Goal: Information Seeking & Learning: Learn about a topic

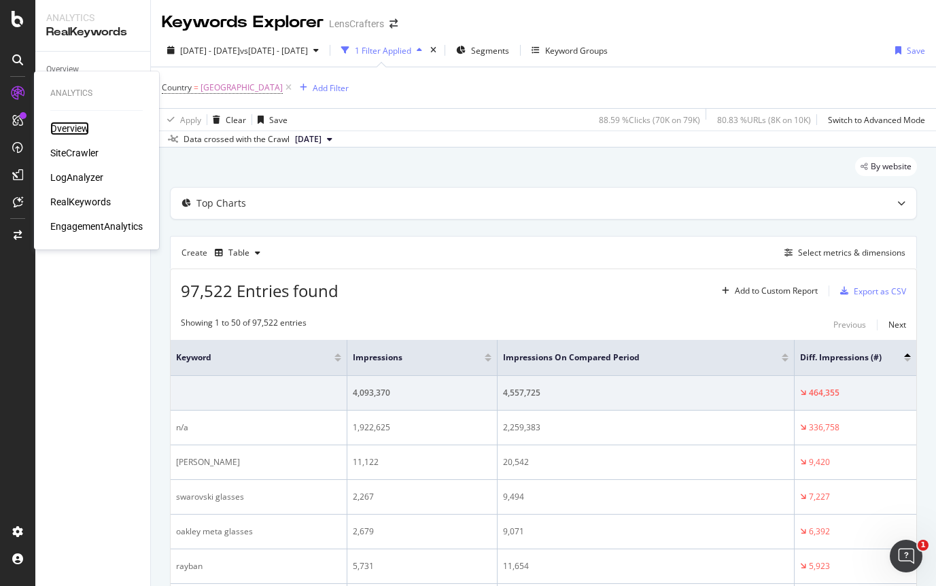
click at [69, 128] on div "Overview" at bounding box center [69, 129] width 39 height 14
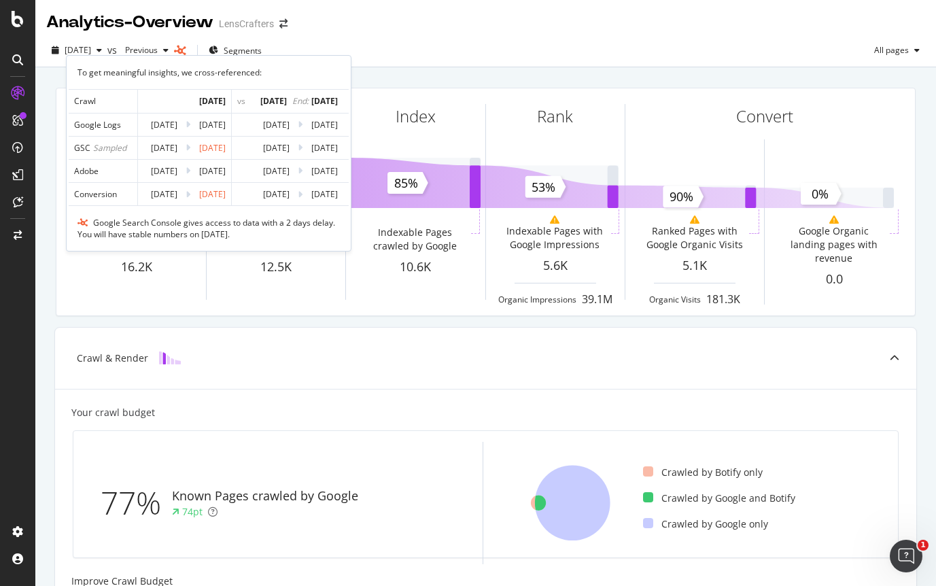
click at [118, 148] on div "Sampled" at bounding box center [109, 148] width 33 height 12
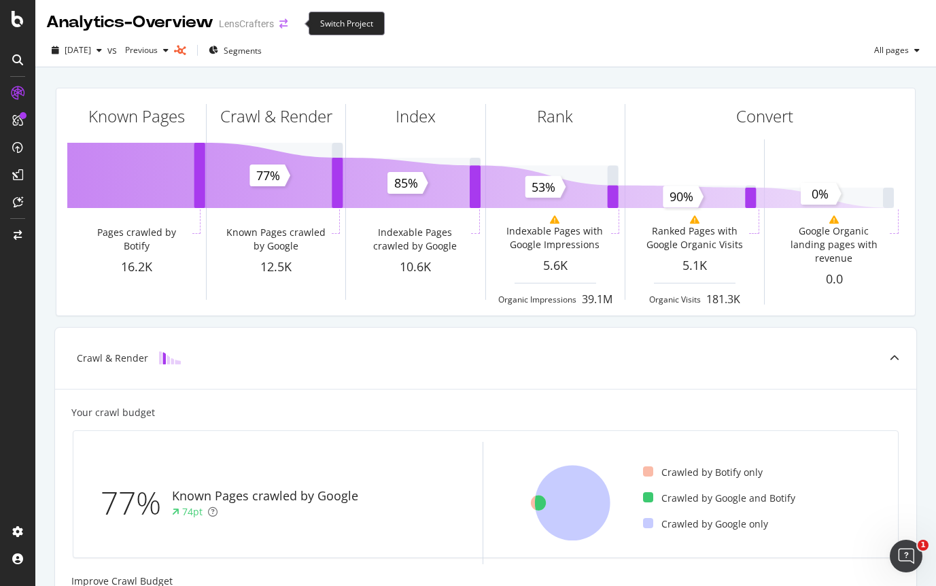
click at [288, 24] on icon "arrow-right-arrow-left" at bounding box center [283, 24] width 8 height 10
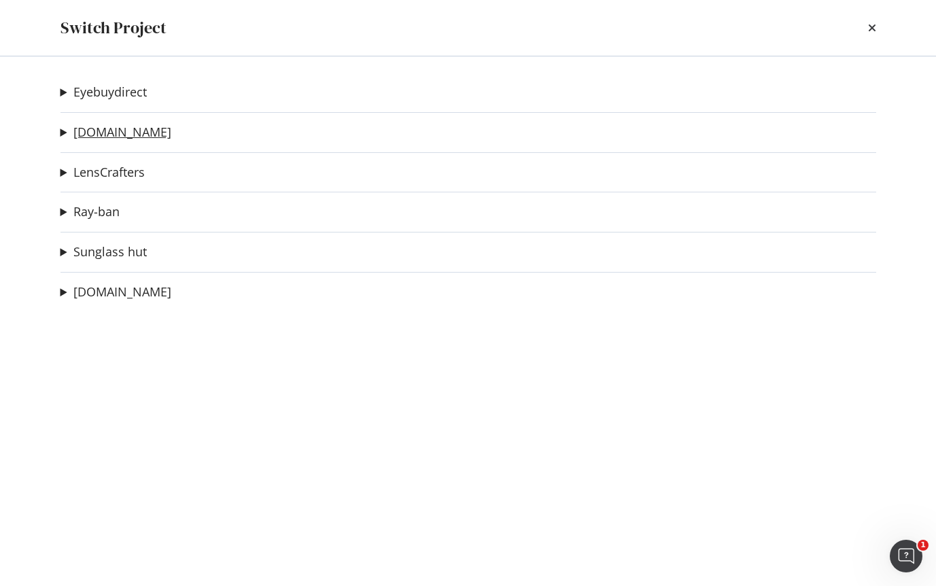
click at [111, 131] on link "[DOMAIN_NAME]" at bounding box center [122, 132] width 98 height 14
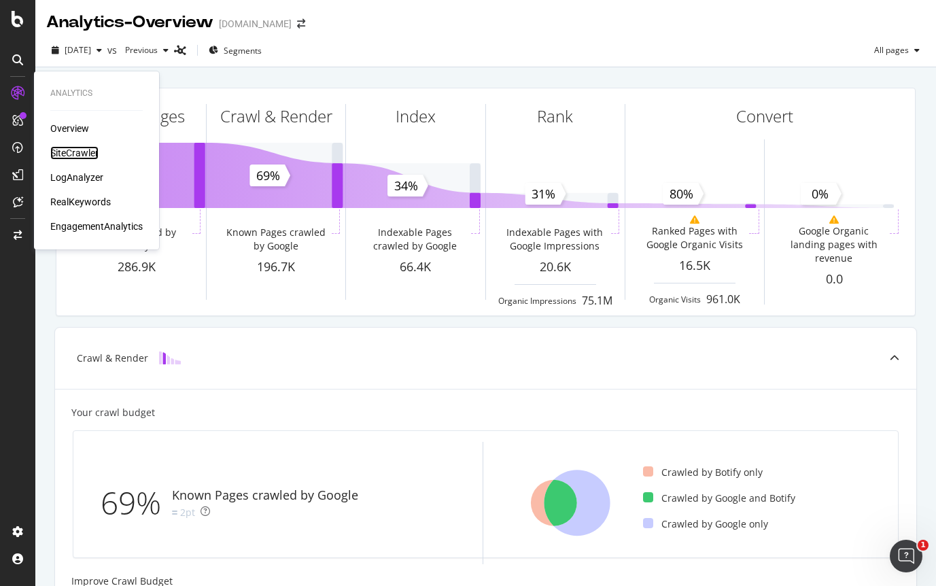
click at [73, 151] on div "SiteCrawler" at bounding box center [74, 153] width 48 height 14
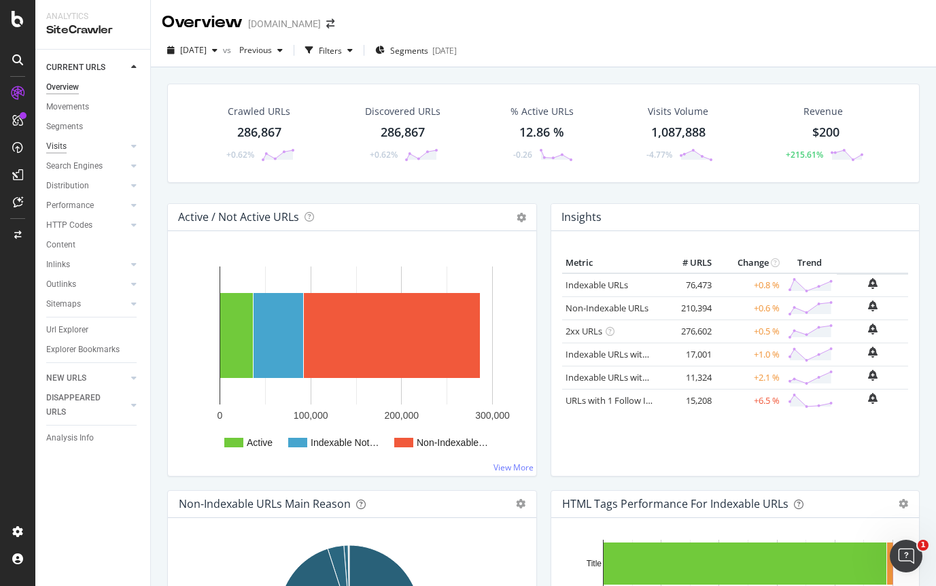
click at [66, 143] on div "Visits" at bounding box center [56, 146] width 20 height 14
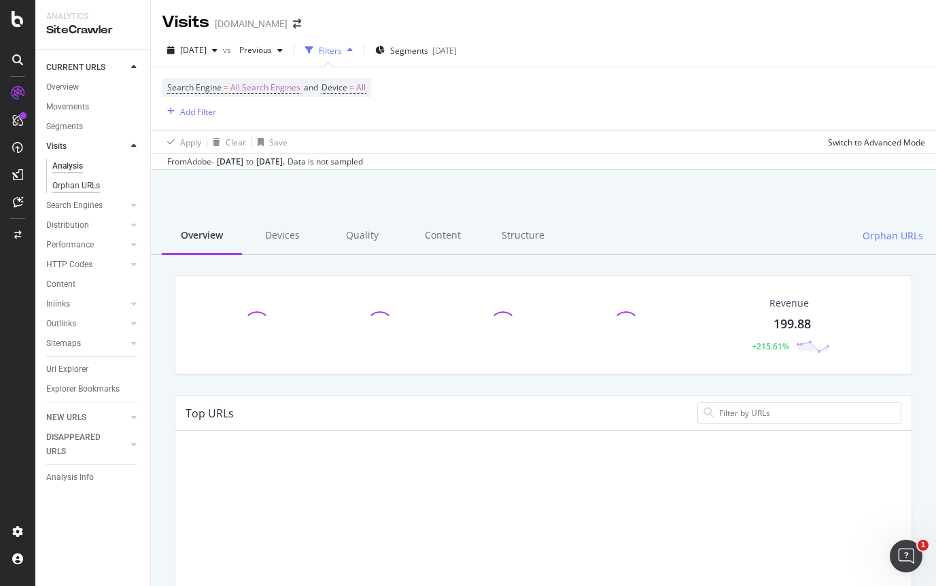
click at [73, 187] on div "Orphan URLs" at bounding box center [76, 186] width 48 height 14
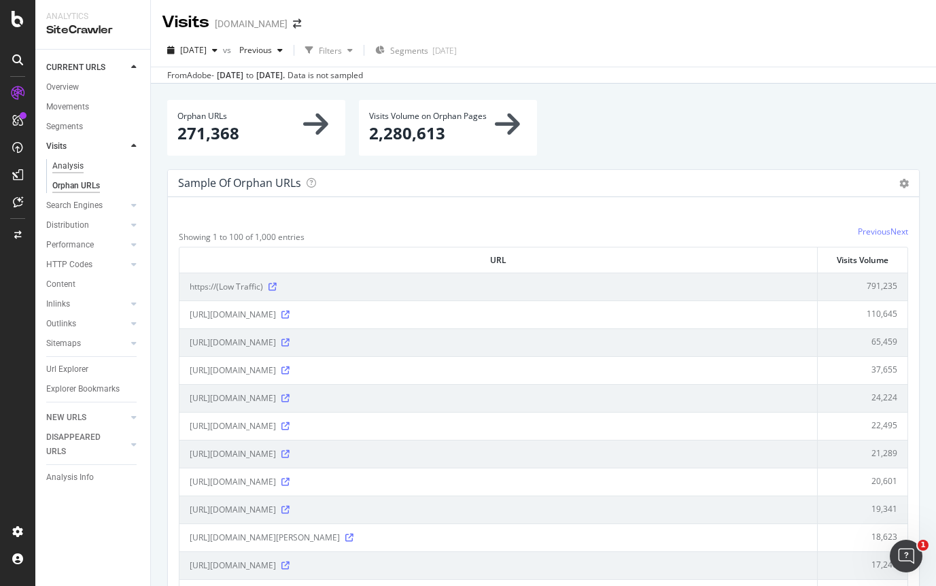
click at [82, 168] on div "Analysis" at bounding box center [67, 166] width 31 height 14
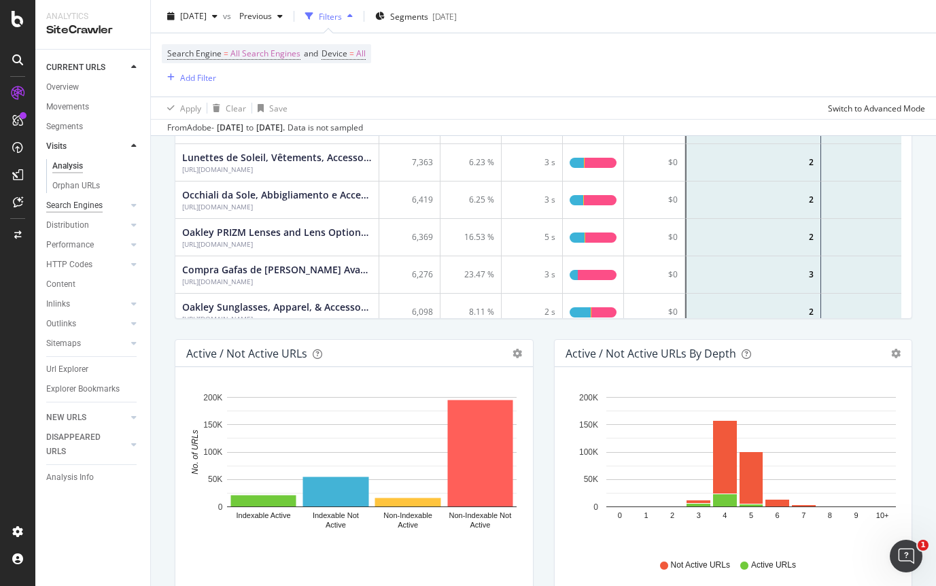
click at [88, 205] on div "Search Engines" at bounding box center [74, 206] width 56 height 14
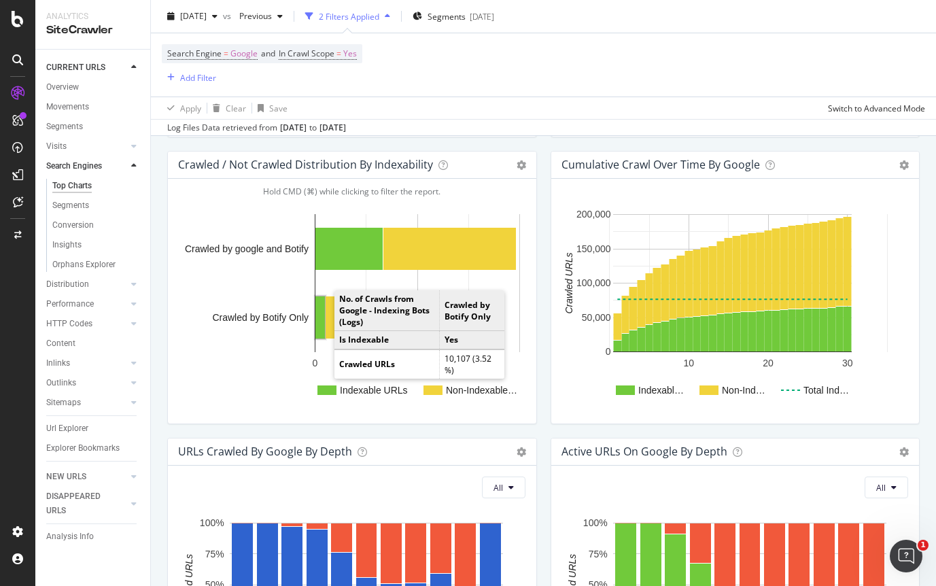
click at [322, 324] on rect "A chart." at bounding box center [320, 317] width 10 height 42
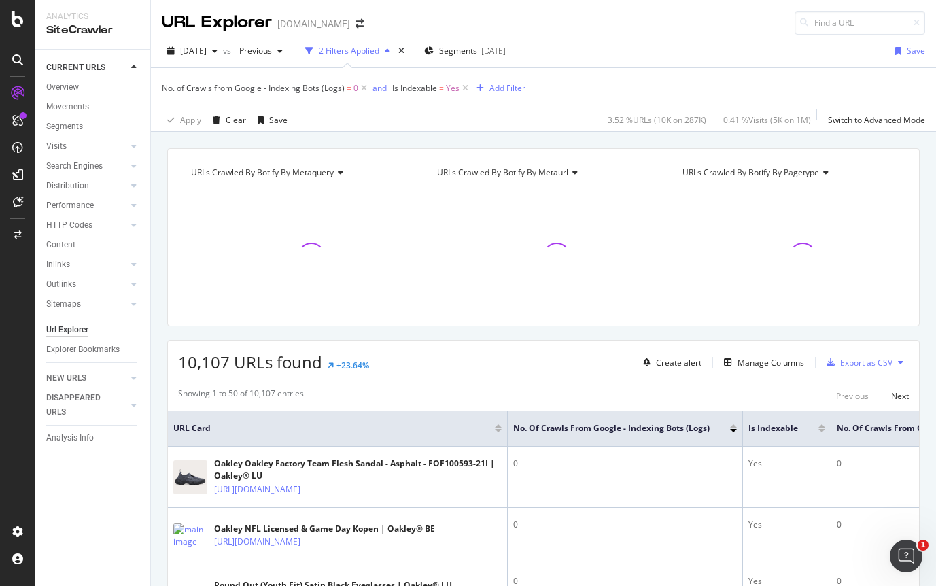
click at [332, 171] on span "URLs Crawled By Botify By metaquery" at bounding box center [262, 173] width 143 height 12
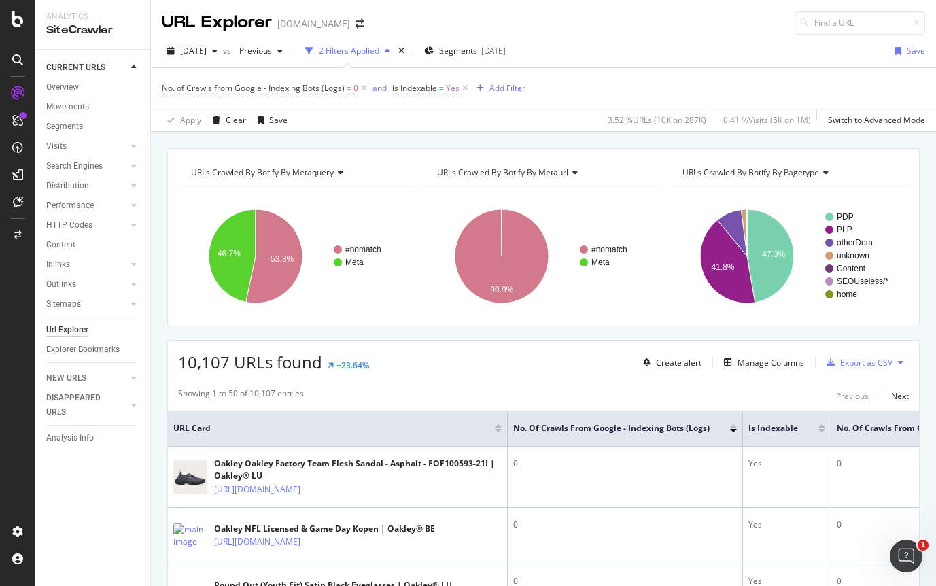
click at [332, 171] on span "URLs Crawled By Botify By metaquery" at bounding box center [262, 173] width 143 height 12
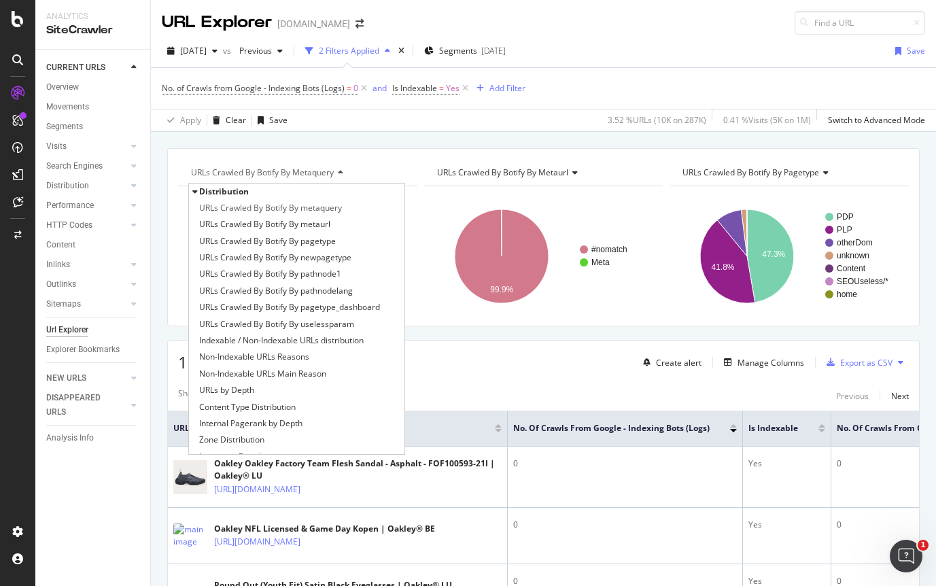
click at [332, 170] on span "URLs Crawled By Botify By metaquery" at bounding box center [262, 173] width 143 height 12
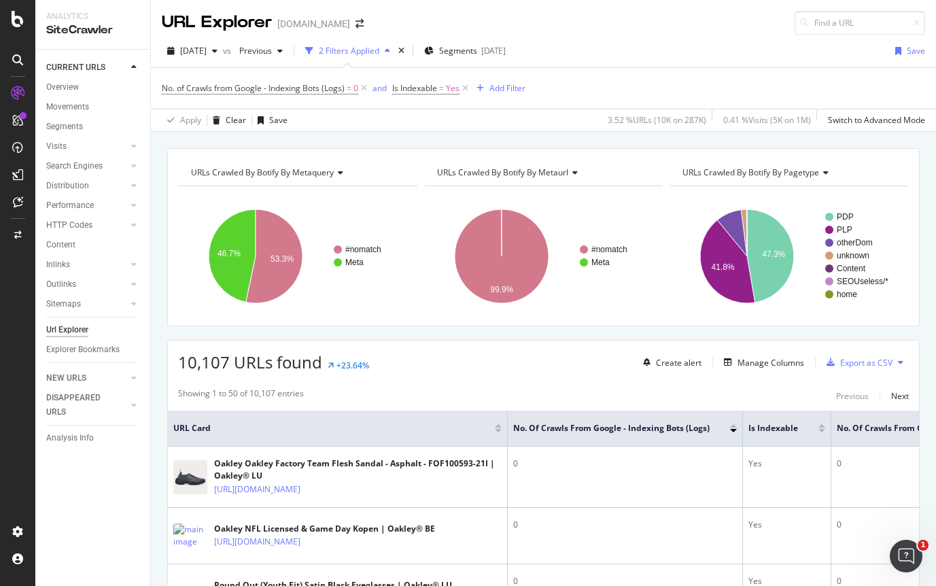
click at [332, 170] on span "URLs Crawled By Botify By metaquery" at bounding box center [262, 173] width 143 height 12
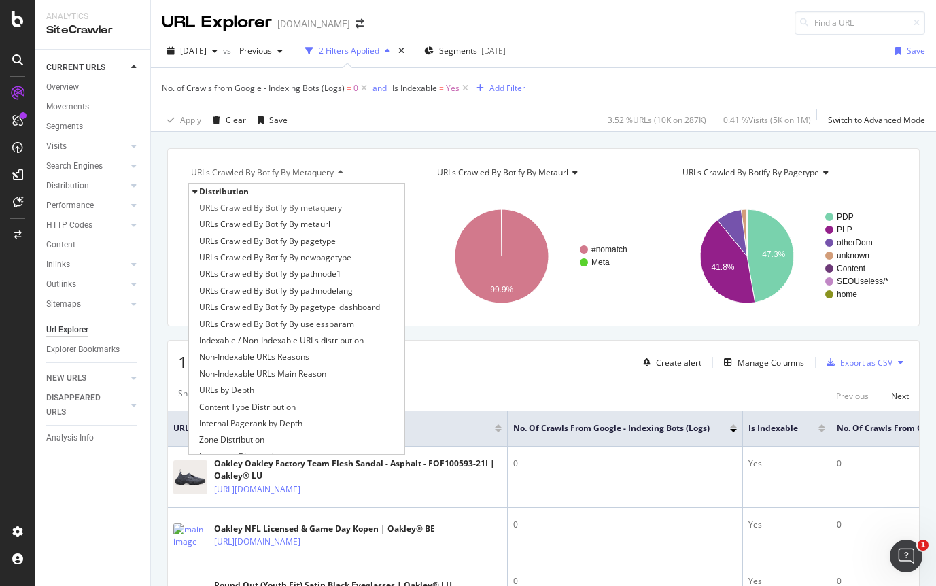
click at [332, 169] on span "URLs Crawled By Botify By metaquery" at bounding box center [262, 173] width 143 height 12
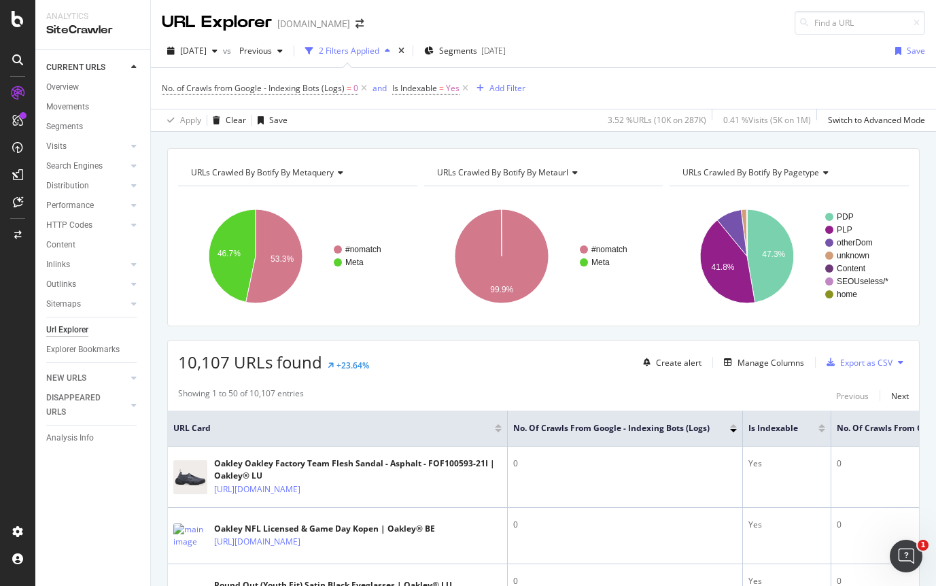
click at [333, 174] on span "URLs Crawled By Botify By metaquery" at bounding box center [262, 173] width 143 height 12
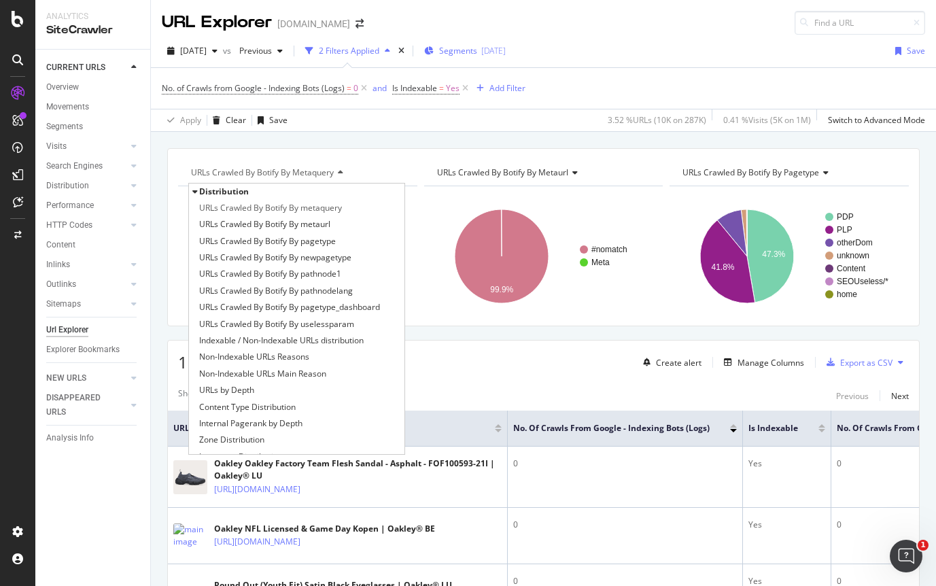
click at [477, 46] on span "Segments" at bounding box center [458, 51] width 38 height 12
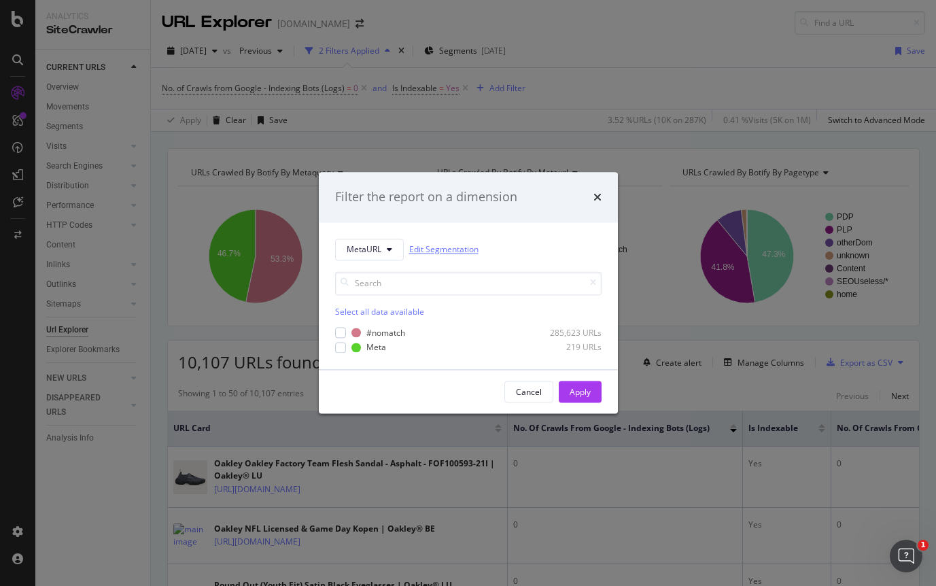
click at [456, 249] on link "Edit Segmentation" at bounding box center [443, 250] width 69 height 14
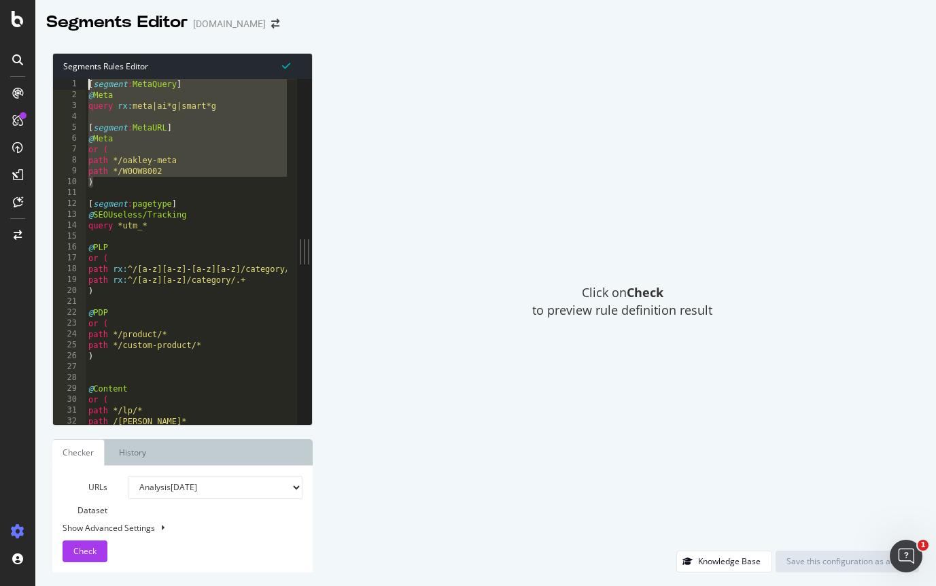
drag, startPoint x: 106, startPoint y: 180, endPoint x: 68, endPoint y: 84, distance: 103.1
click at [68, 84] on div ") 1 2 3 4 5 6 7 8 9 10 11 12 13 14 15 16 17 18 19 20 21 22 23 24 25 26 27 28 29…" at bounding box center [175, 251] width 244 height 345
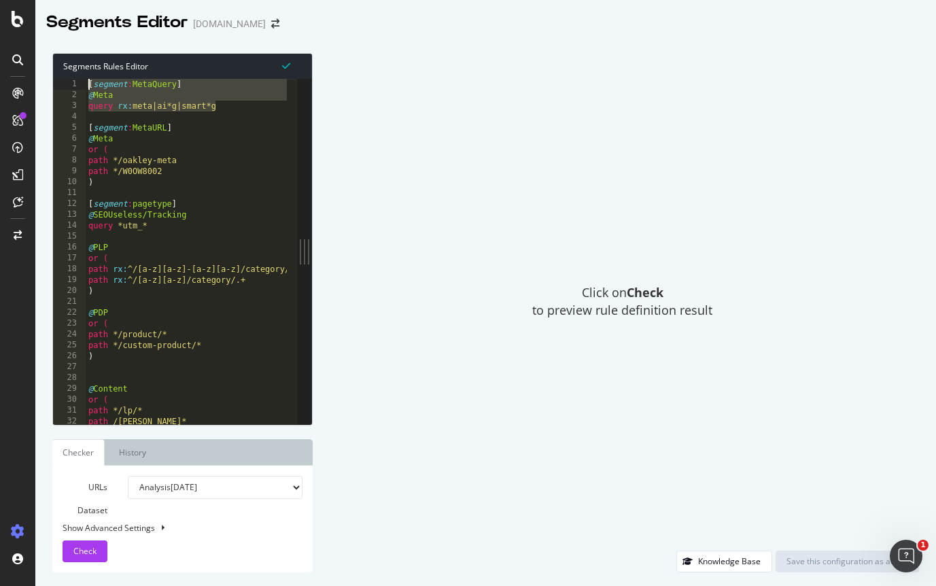
drag, startPoint x: 224, startPoint y: 106, endPoint x: 64, endPoint y: 82, distance: 162.3
click at [64, 82] on div "[segment:MetaURL] 1 2 3 4 5 6 7 8 9 10 11 12 13 14 15 16 17 18 19 20 21 22 23 2…" at bounding box center [175, 251] width 244 height 345
type textarea "[segment:MetaQuery] @Meta"
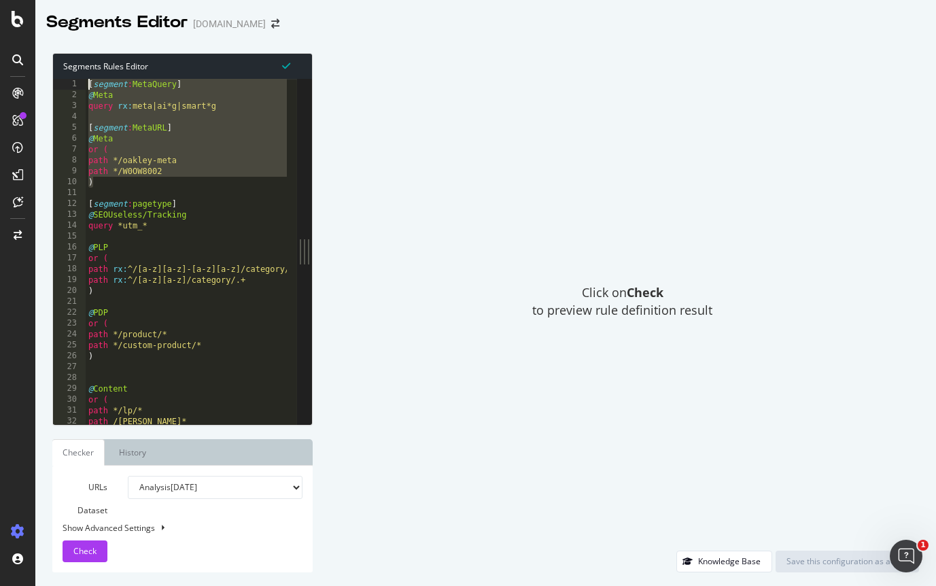
drag, startPoint x: 111, startPoint y: 183, endPoint x: 59, endPoint y: 82, distance: 114.0
click at [59, 82] on div "@Meta query rx:meta|ai*g|smart*g 1 2 3 4 5 6 7 8 9 10 11 12 13 14 15 16 17 18 1…" at bounding box center [175, 251] width 244 height 345
type textarea "[segment:MetaQuery] @Meta"
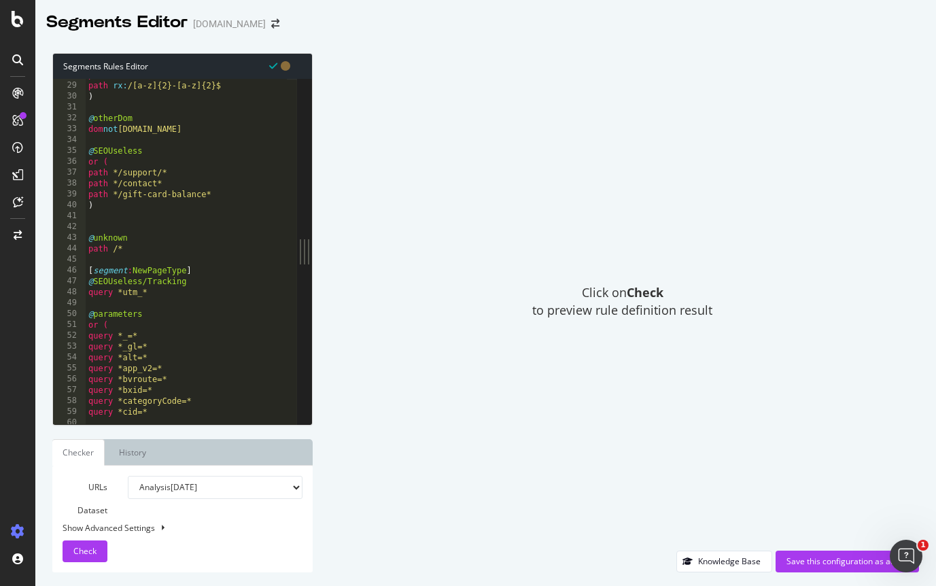
scroll to position [303, 0]
paste textarea ")"
type textarea ")"
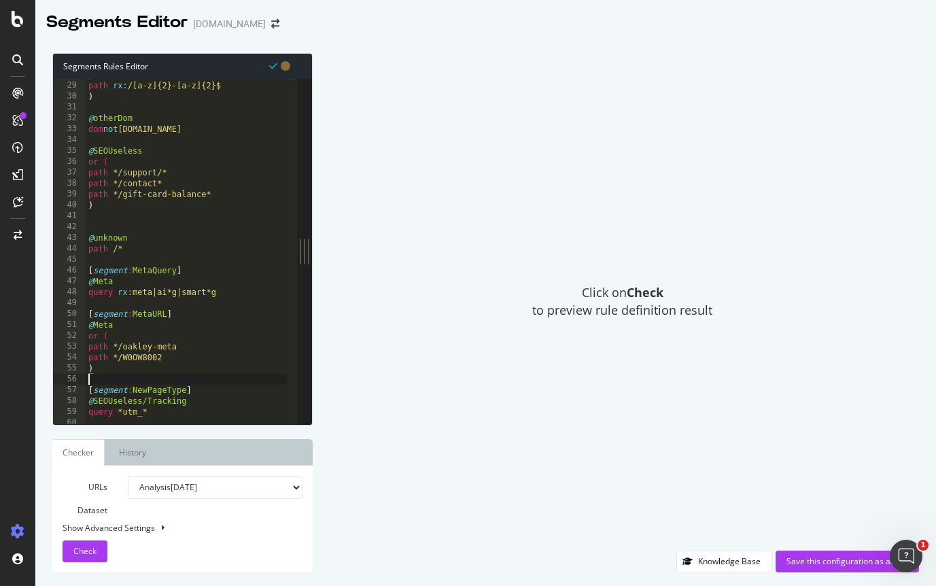
drag, startPoint x: 94, startPoint y: 380, endPoint x: 192, endPoint y: 373, distance: 98.9
click at [90, 553] on span "Check" at bounding box center [84, 551] width 23 height 12
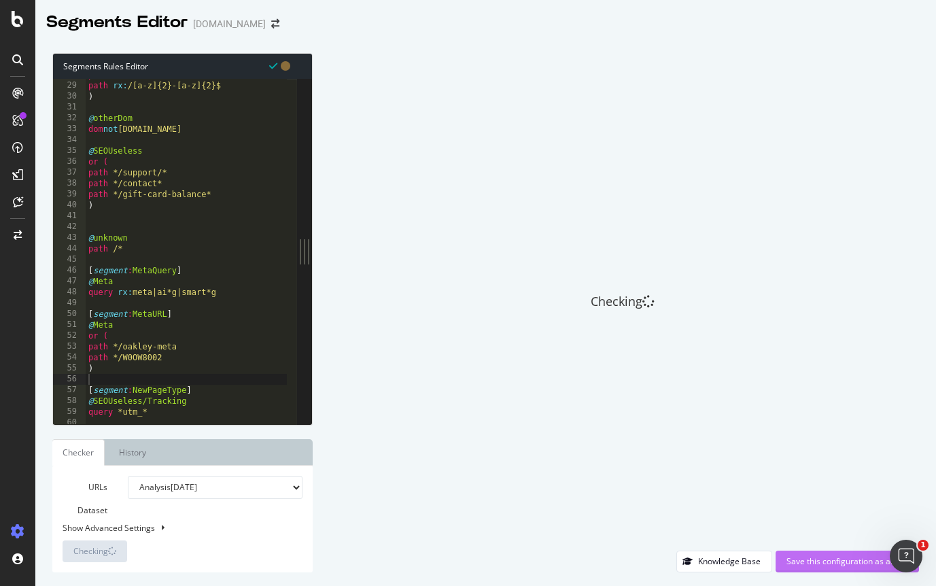
click at [823, 555] on div "Save this configuration as active" at bounding box center [848, 561] width 122 height 12
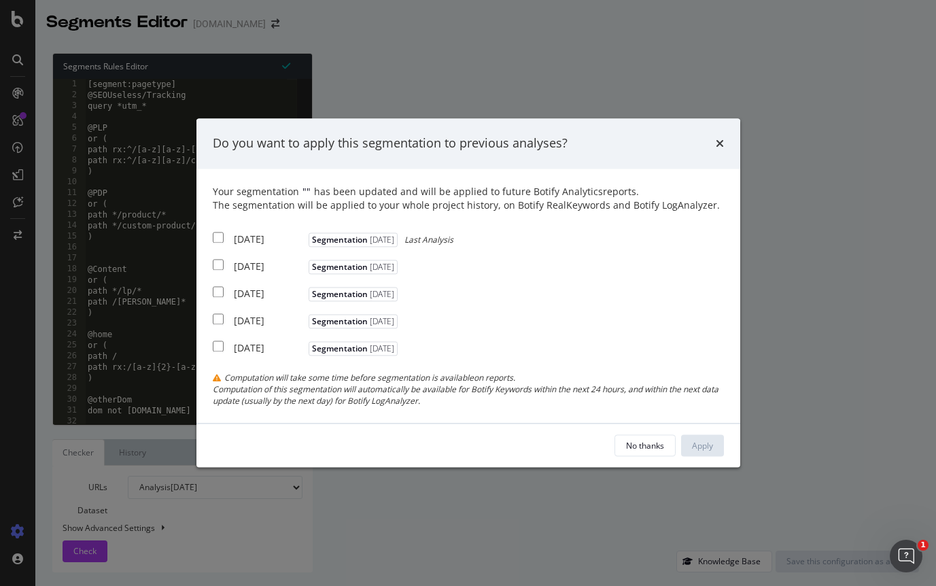
click at [216, 236] on input "modal" at bounding box center [218, 237] width 11 height 11
checkbox input "true"
click at [220, 265] on input "modal" at bounding box center [218, 264] width 11 height 11
checkbox input "true"
click at [218, 290] on input "modal" at bounding box center [218, 291] width 11 height 11
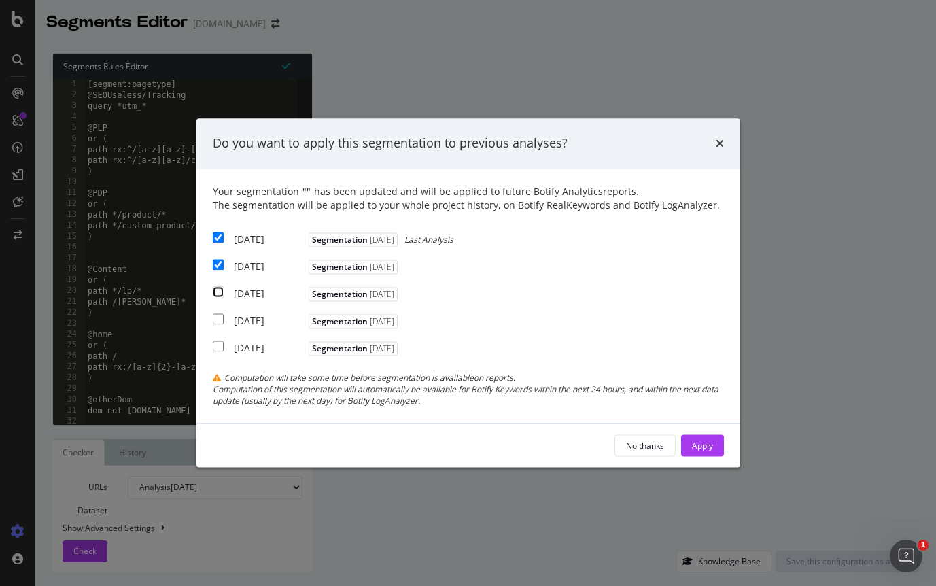
checkbox input "true"
click at [704, 441] on div "Apply" at bounding box center [702, 446] width 21 height 12
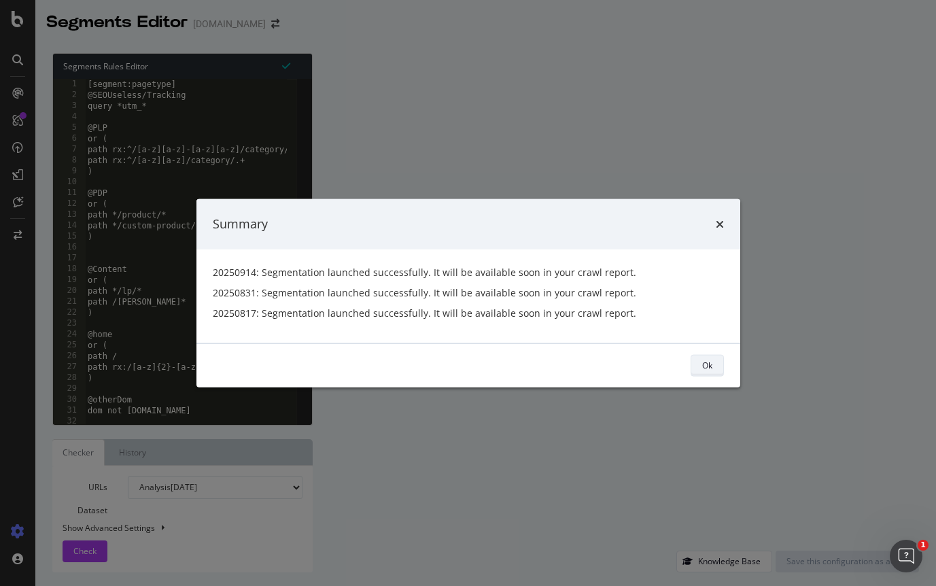
click at [704, 358] on div "Ok" at bounding box center [707, 365] width 10 height 19
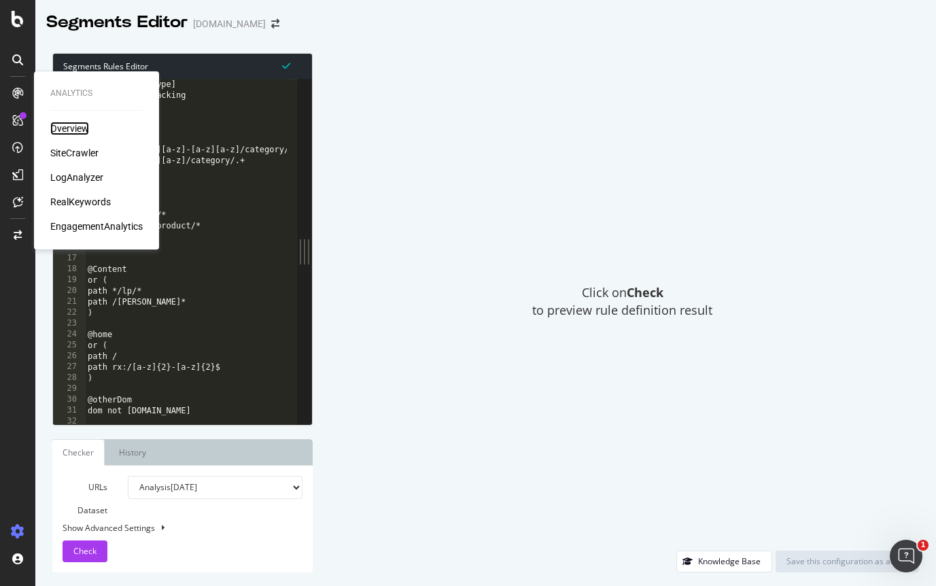
click at [73, 126] on div "Overview" at bounding box center [69, 129] width 39 height 14
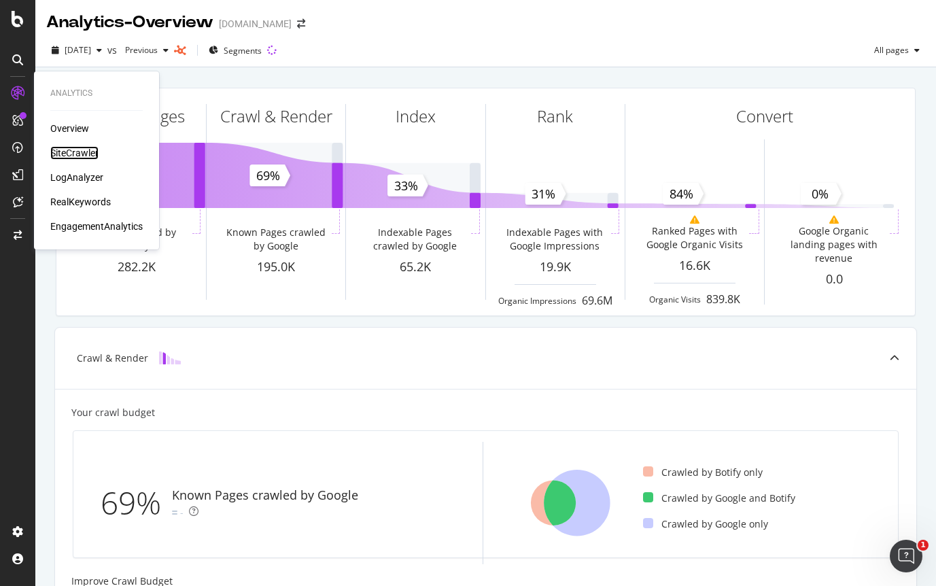
click at [77, 151] on div "SiteCrawler" at bounding box center [74, 153] width 48 height 14
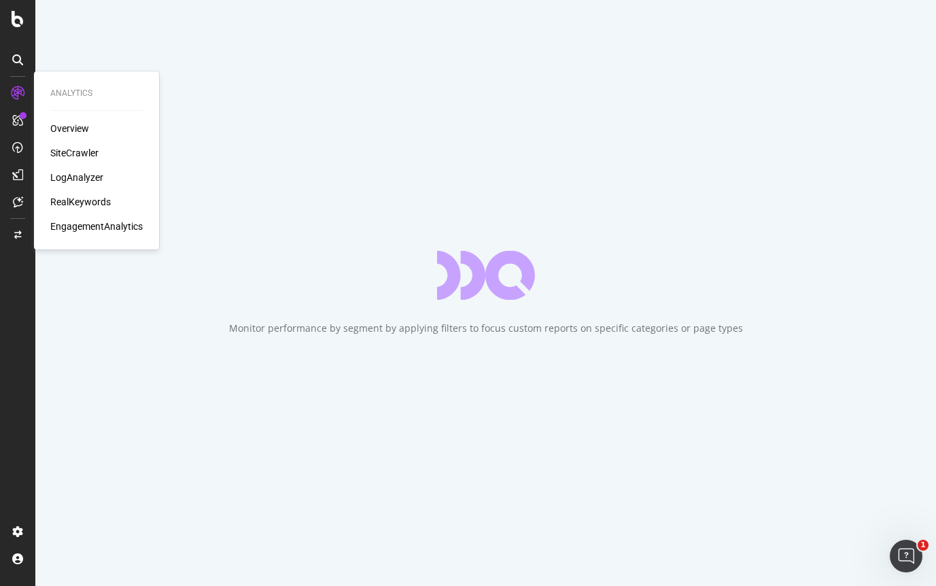
click at [91, 199] on div "RealKeywords" at bounding box center [80, 202] width 61 height 14
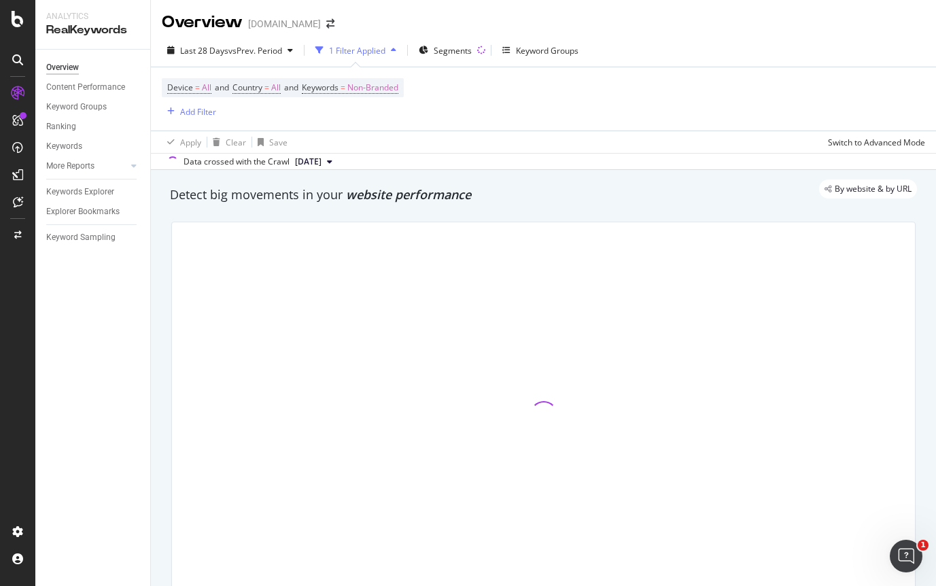
click at [458, 159] on div "Data crossed with the Crawl [DATE]" at bounding box center [543, 161] width 785 height 16
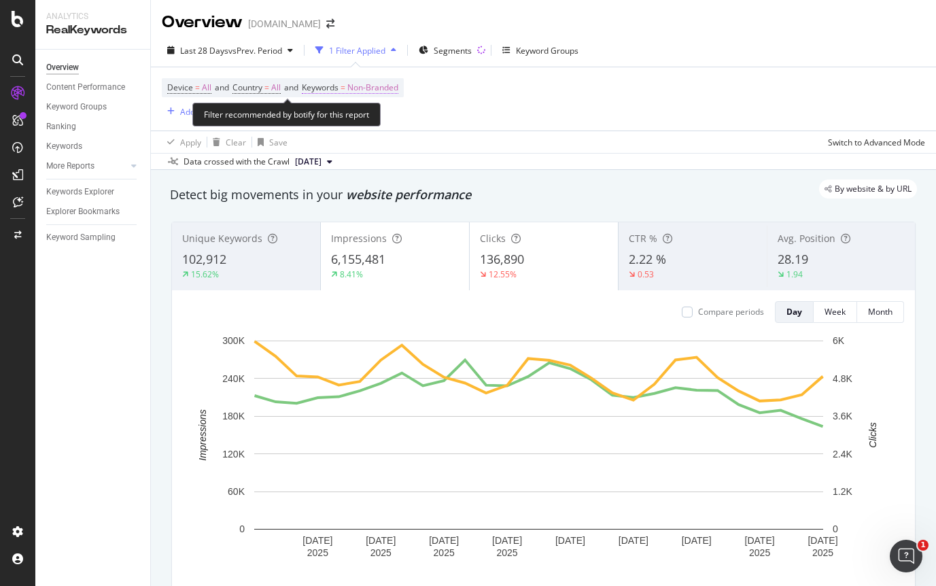
click at [398, 83] on span "Non-Branded" at bounding box center [372, 87] width 51 height 19
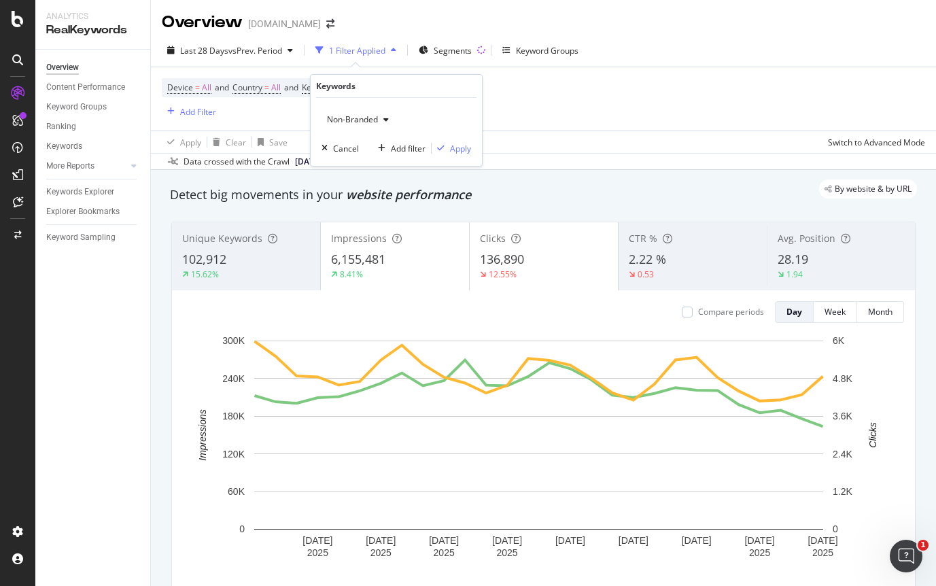
click at [368, 117] on span "Non-Branded" at bounding box center [350, 120] width 56 height 12
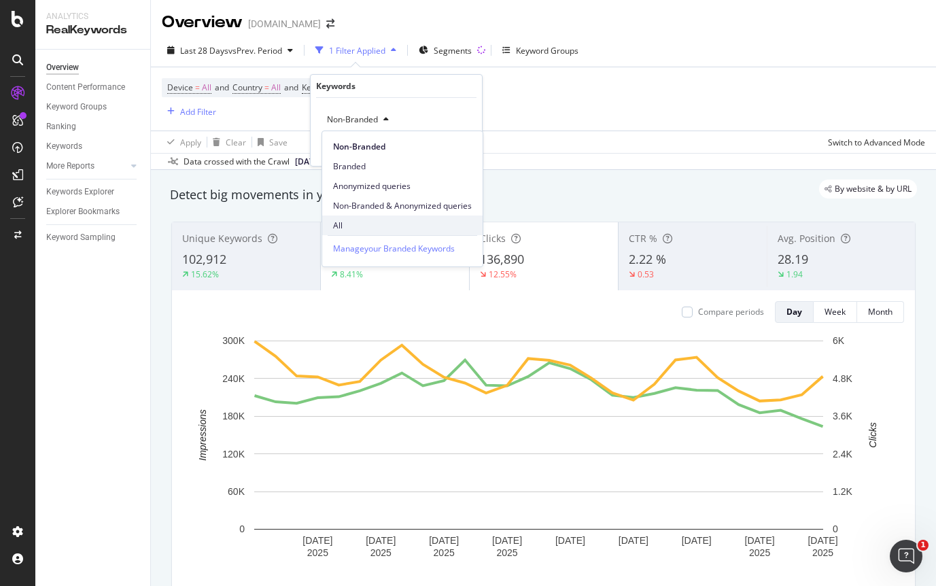
click at [356, 225] on span "All" at bounding box center [402, 226] width 139 height 12
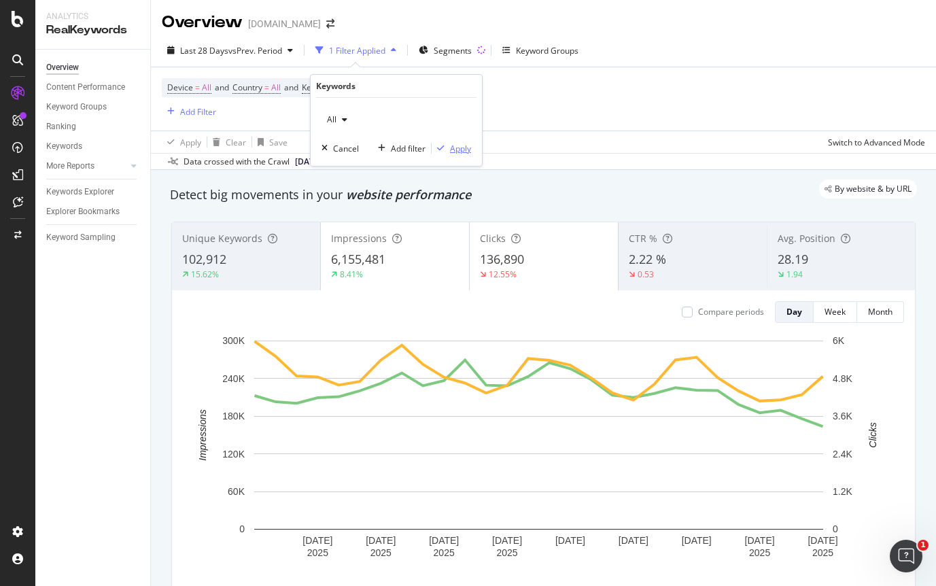
click at [459, 148] on div "Apply" at bounding box center [460, 149] width 21 height 12
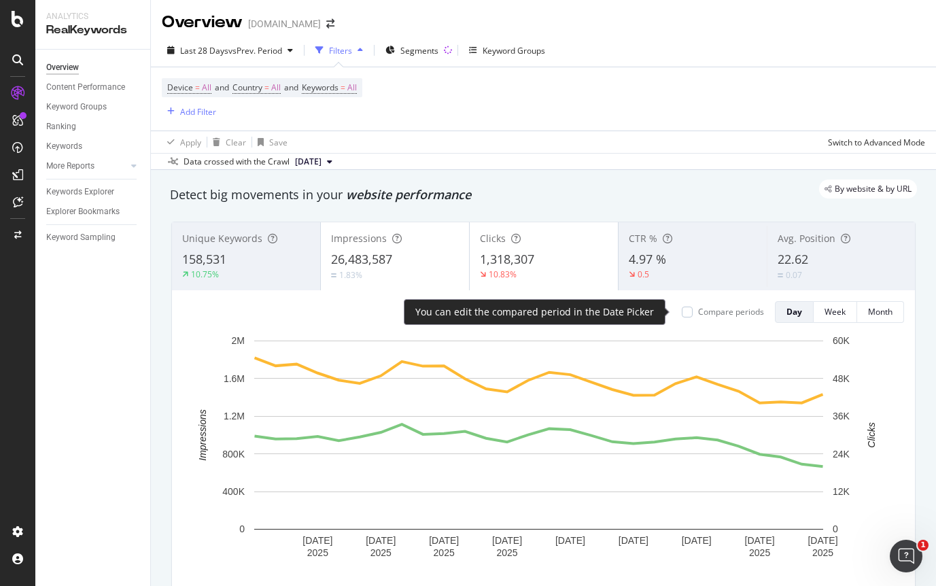
click at [698, 312] on div "Compare periods" at bounding box center [731, 312] width 66 height 12
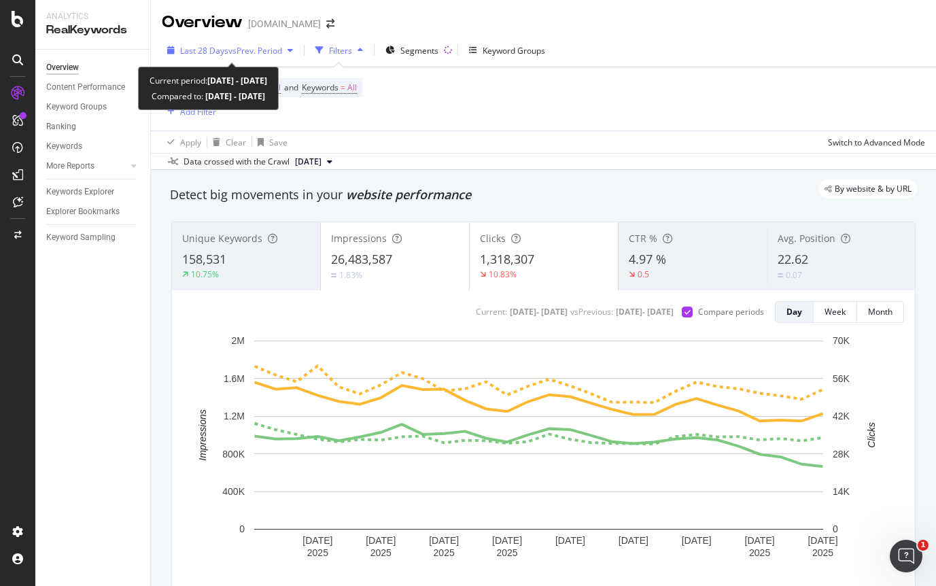
click at [249, 50] on span "vs Prev. Period" at bounding box center [255, 51] width 54 height 12
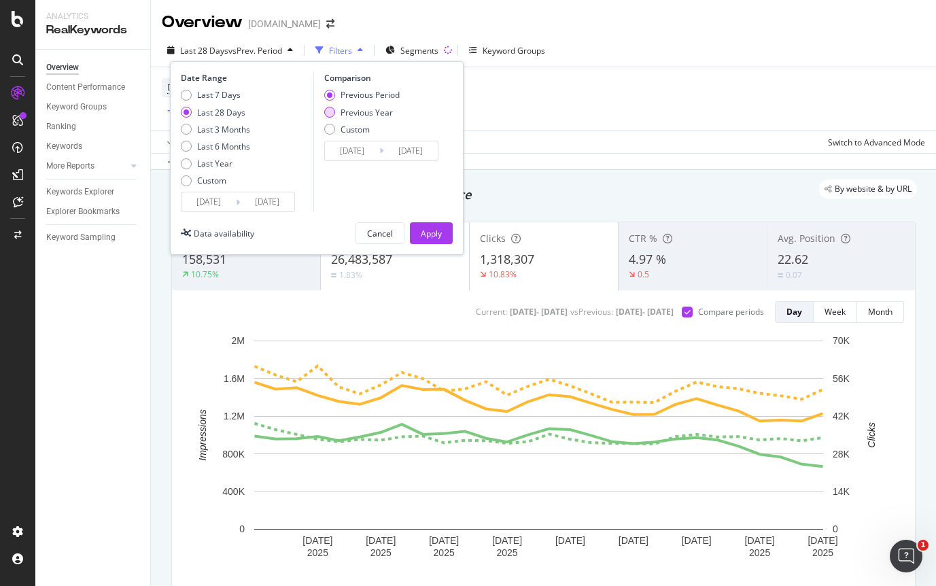
click at [377, 109] on div "Previous Year" at bounding box center [367, 113] width 52 height 12
type input "[DATE]"
click at [433, 228] on div "Apply" at bounding box center [431, 234] width 21 height 12
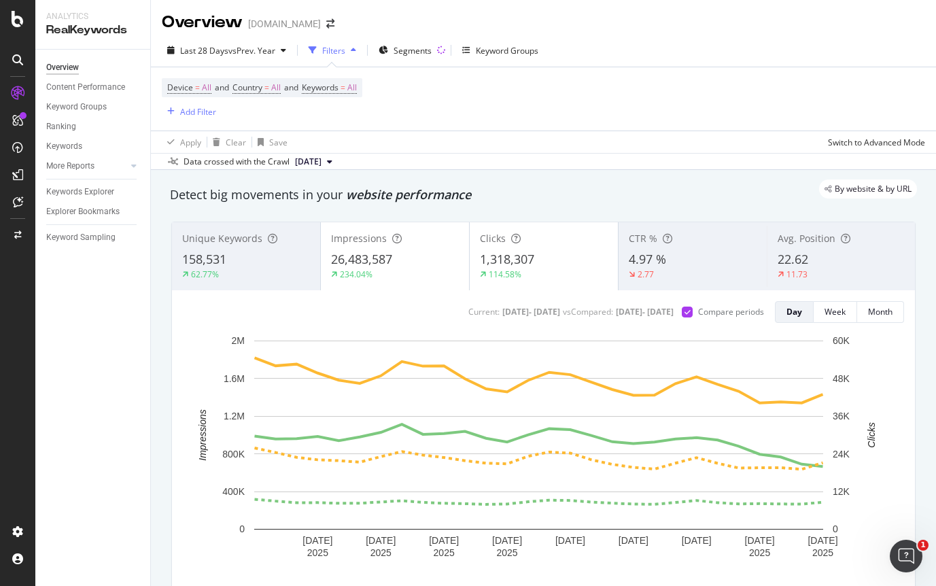
click at [404, 242] on div "Impressions" at bounding box center [395, 239] width 128 height 14
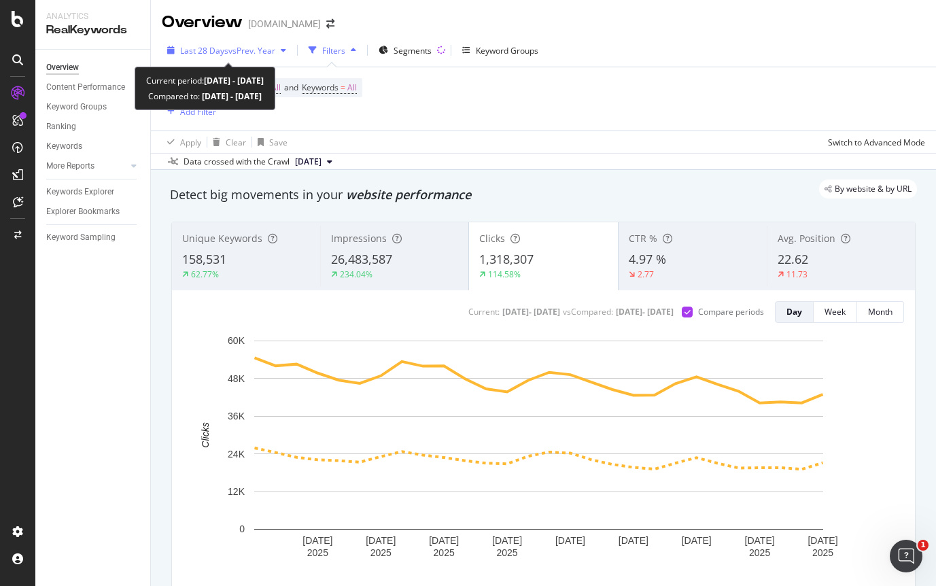
click at [267, 46] on span "vs Prev. Year" at bounding box center [251, 51] width 47 height 12
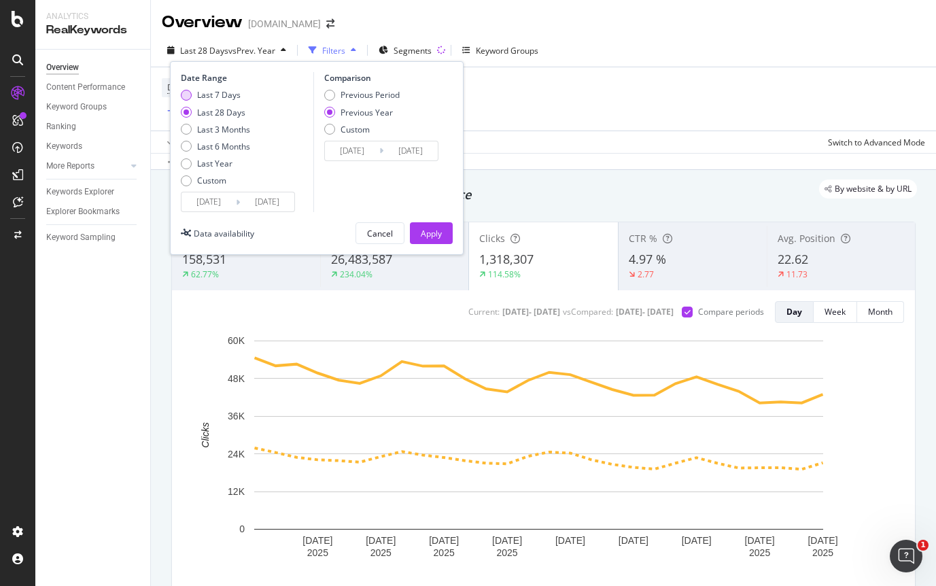
click at [230, 90] on div "Last 7 Days" at bounding box center [219, 95] width 44 height 12
type input "[DATE]"
click at [350, 98] on div "Previous Period" at bounding box center [370, 95] width 59 height 12
type input "[DATE]"
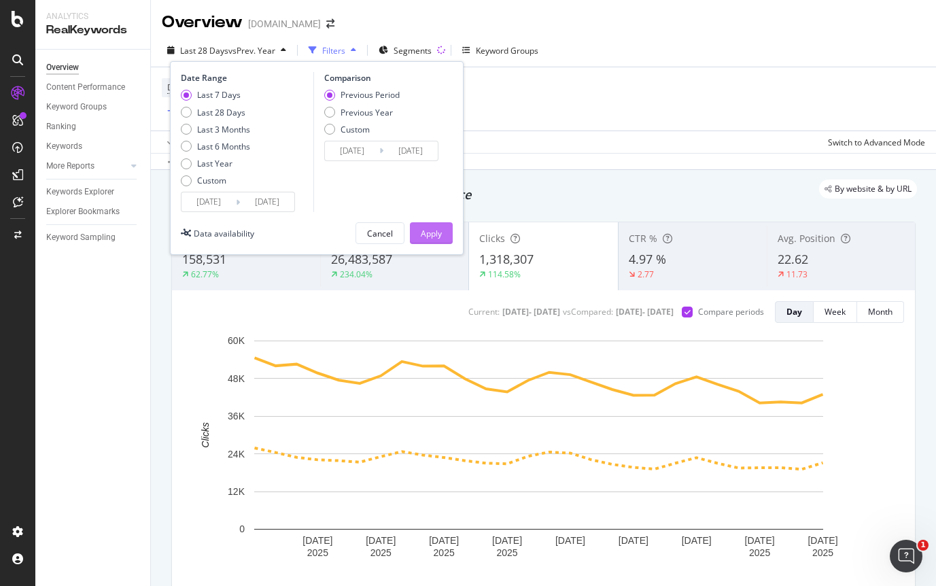
click at [427, 232] on div "Apply" at bounding box center [431, 234] width 21 height 12
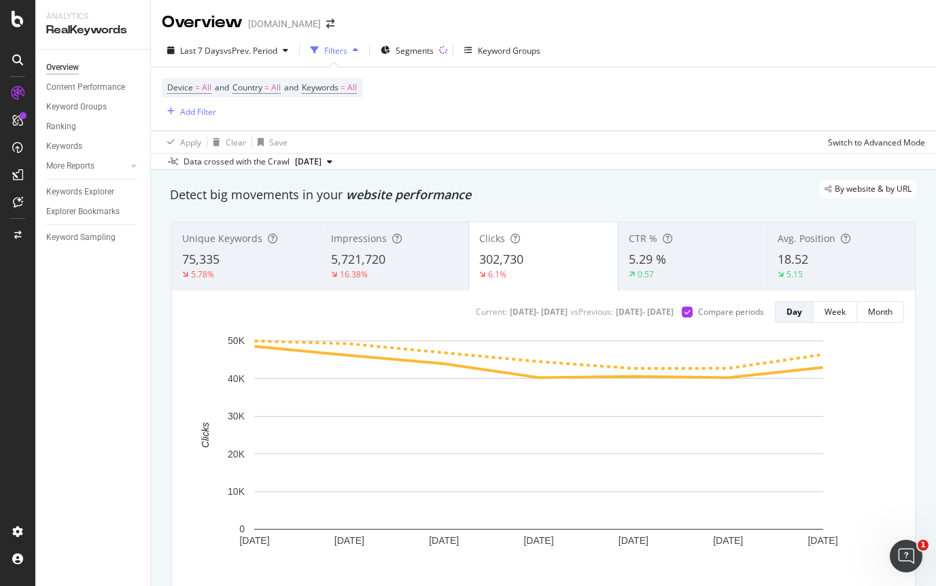
click at [421, 244] on div "Impressions" at bounding box center [394, 239] width 127 height 14
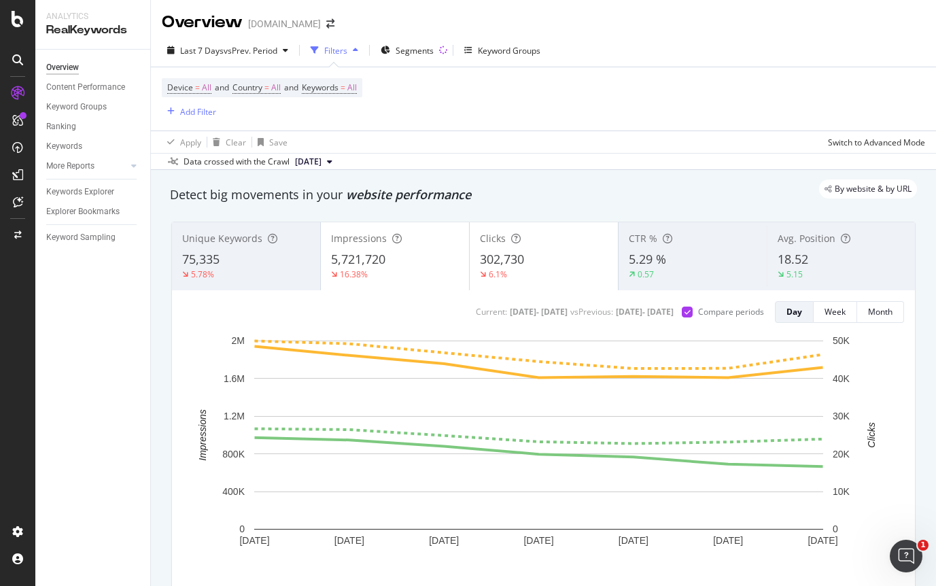
click at [516, 269] on div "6.1%" at bounding box center [544, 275] width 128 height 12
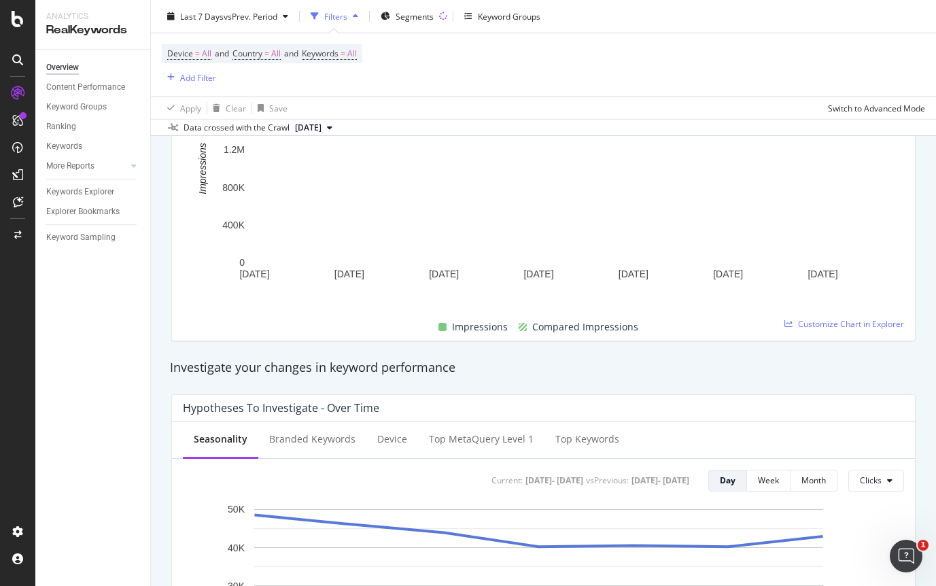
scroll to position [258, 0]
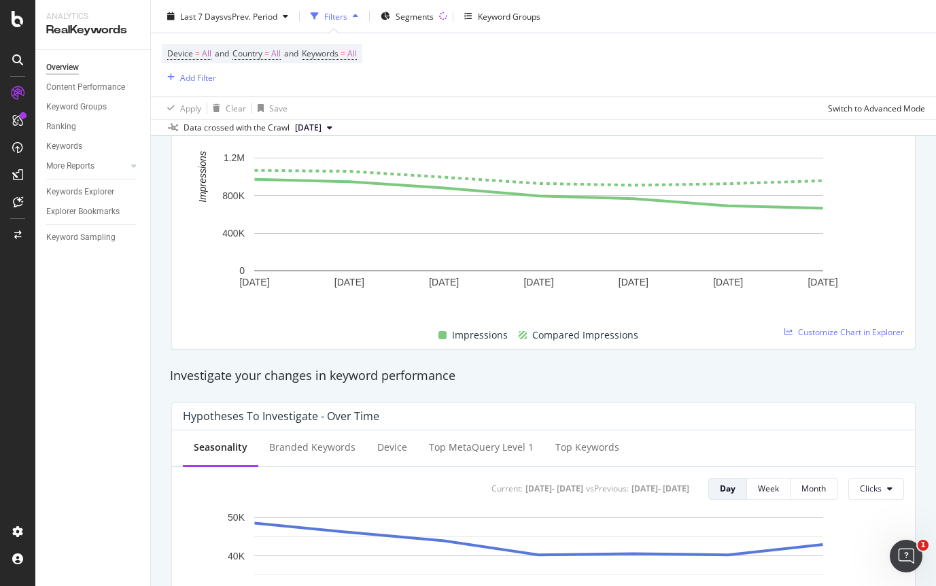
click at [331, 467] on div "Seasonality Branded Keywords Device Top MetaQuery Level 1 Top Keywords Current:…" at bounding box center [543, 470] width 721 height 58
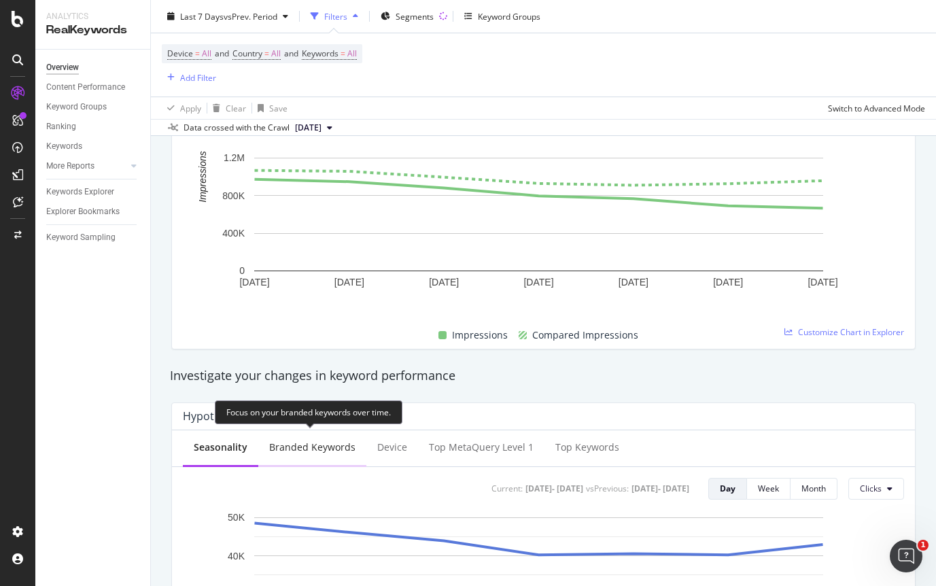
click at [336, 453] on div "Branded Keywords" at bounding box center [312, 448] width 86 height 14
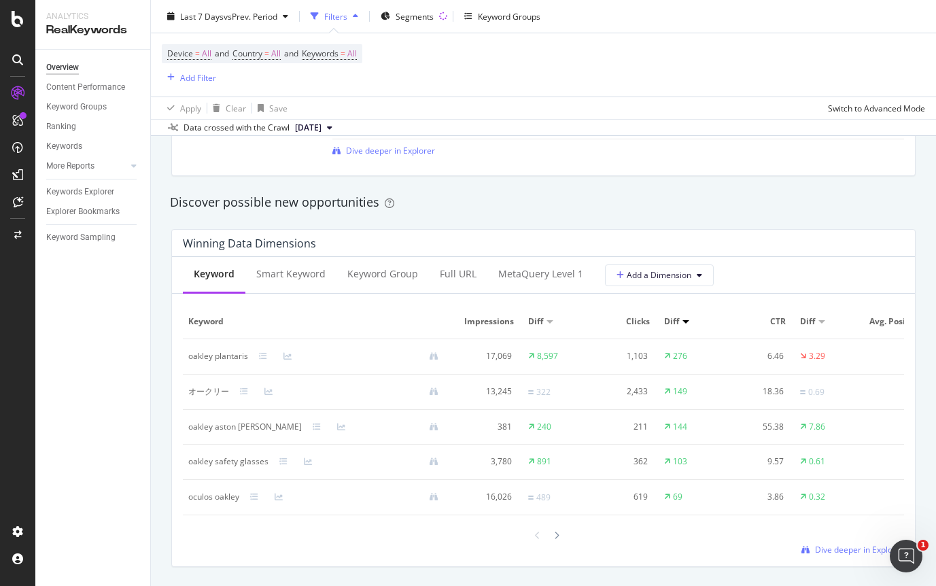
scroll to position [0, 0]
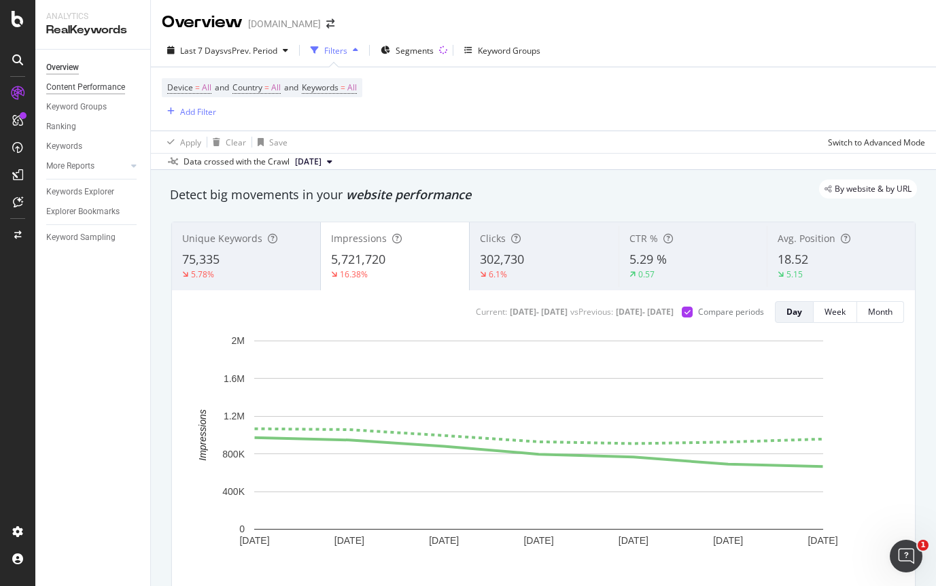
click at [100, 90] on div "Content Performance" at bounding box center [85, 87] width 79 height 14
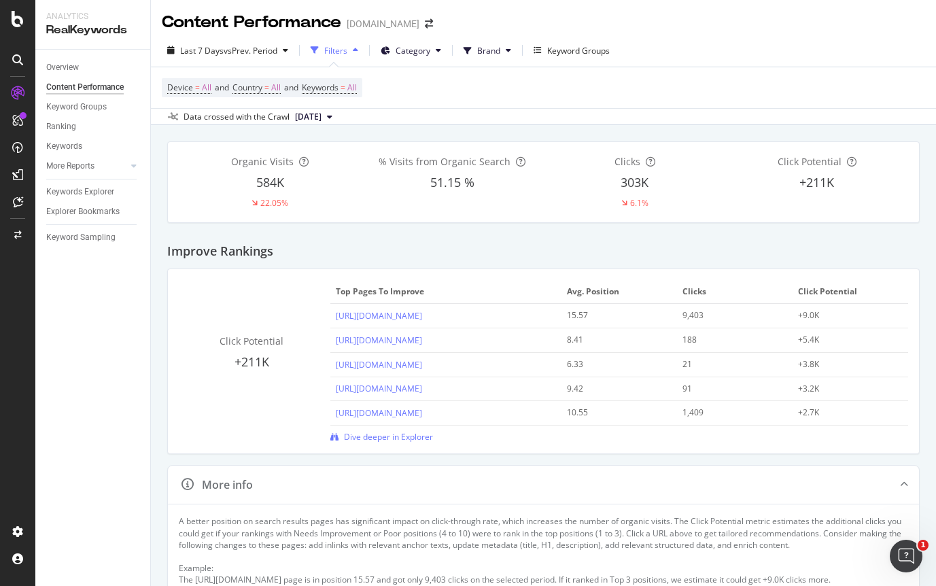
drag, startPoint x: 511, startPoint y: 105, endPoint x: 505, endPoint y: 92, distance: 13.4
click at [511, 105] on div "Device = All and Country = All and Keywords = All" at bounding box center [543, 87] width 763 height 41
click at [494, 49] on span "Brand" at bounding box center [488, 51] width 23 height 12
click at [94, 108] on div "Keyword Groups" at bounding box center [76, 107] width 61 height 14
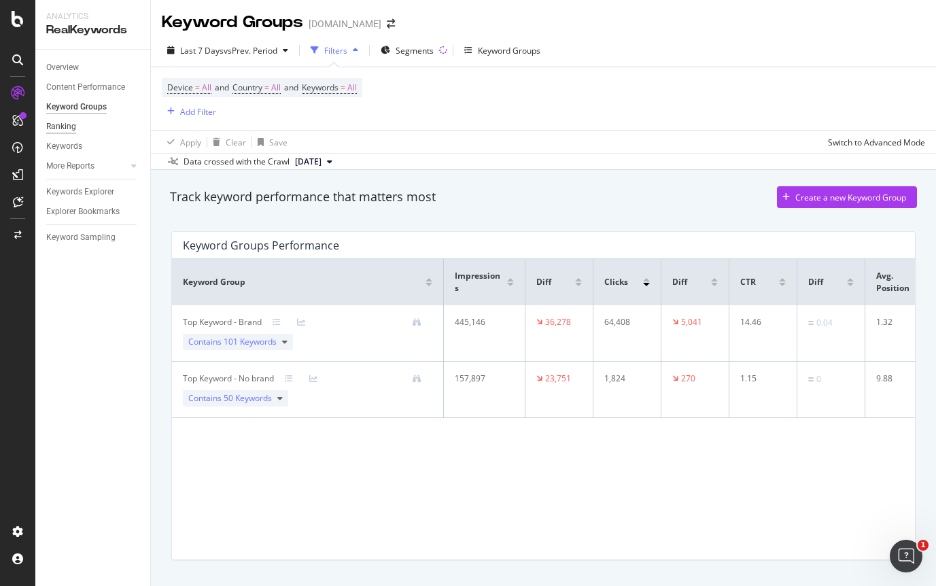
click at [58, 123] on div "Ranking" at bounding box center [61, 127] width 30 height 14
